Goal: Book appointment/travel/reservation

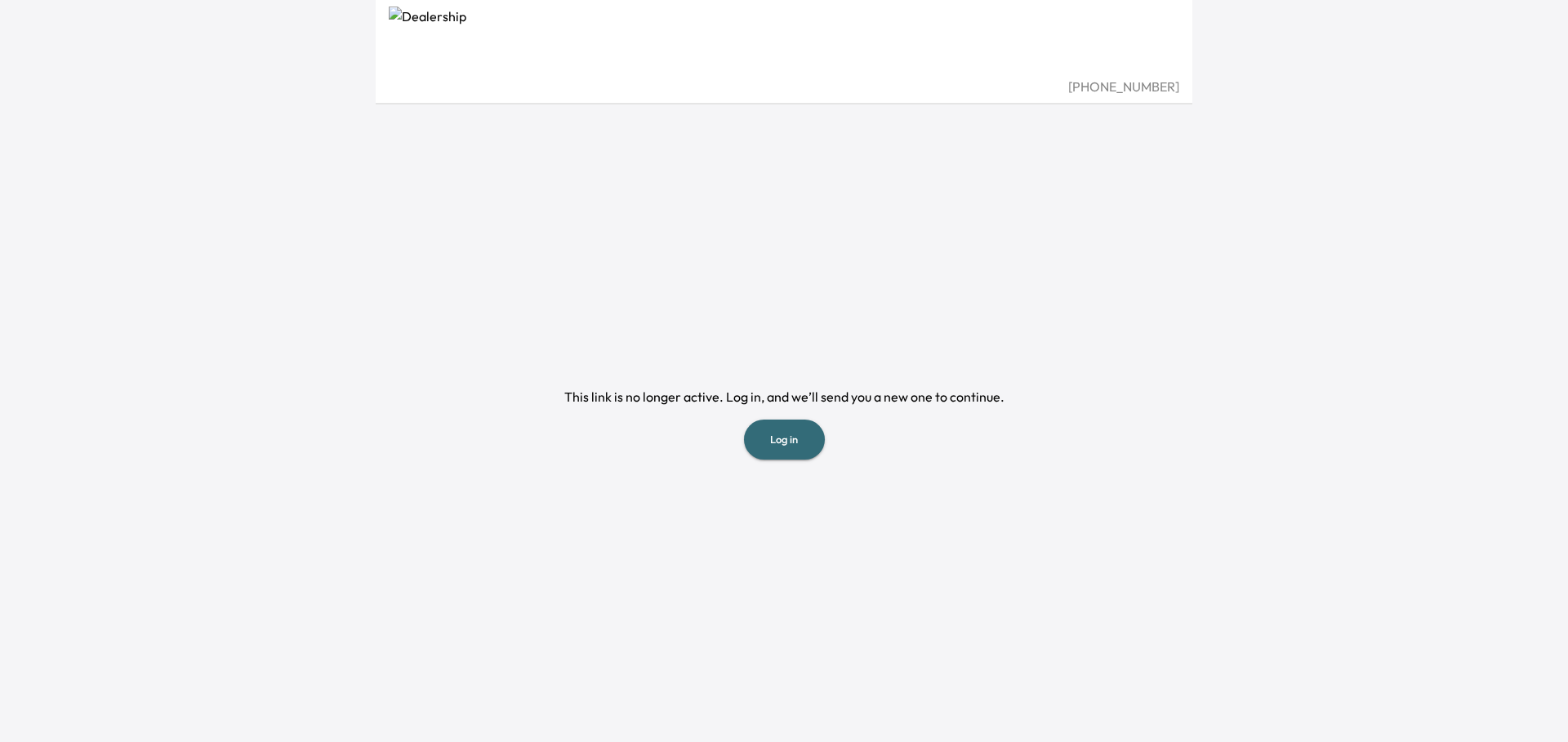
click at [781, 441] on button "Log in" at bounding box center [784, 439] width 81 height 40
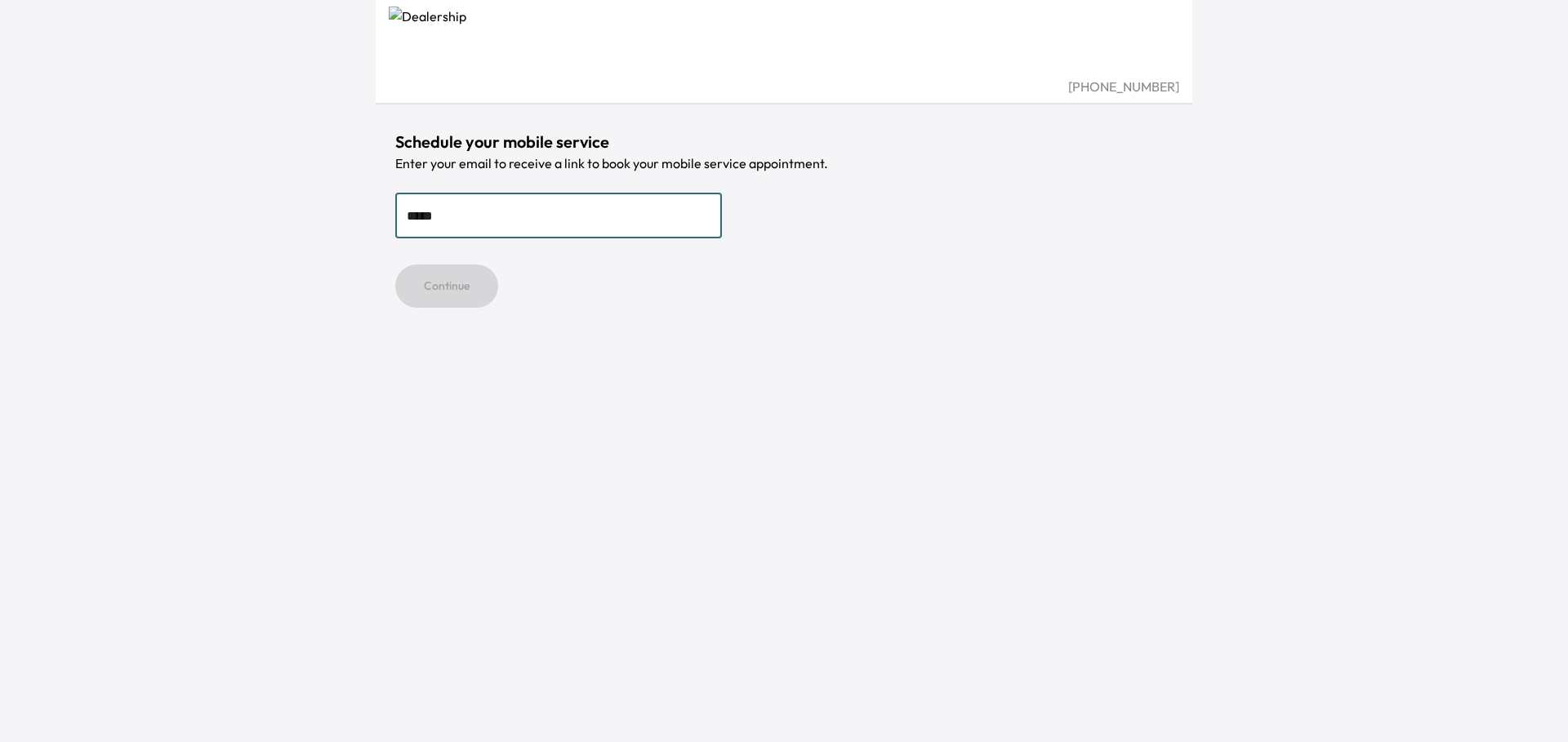
type input "**********"
click at [447, 283] on button "Continue" at bounding box center [447, 286] width 102 height 44
